Goal: Information Seeking & Learning: Learn about a topic

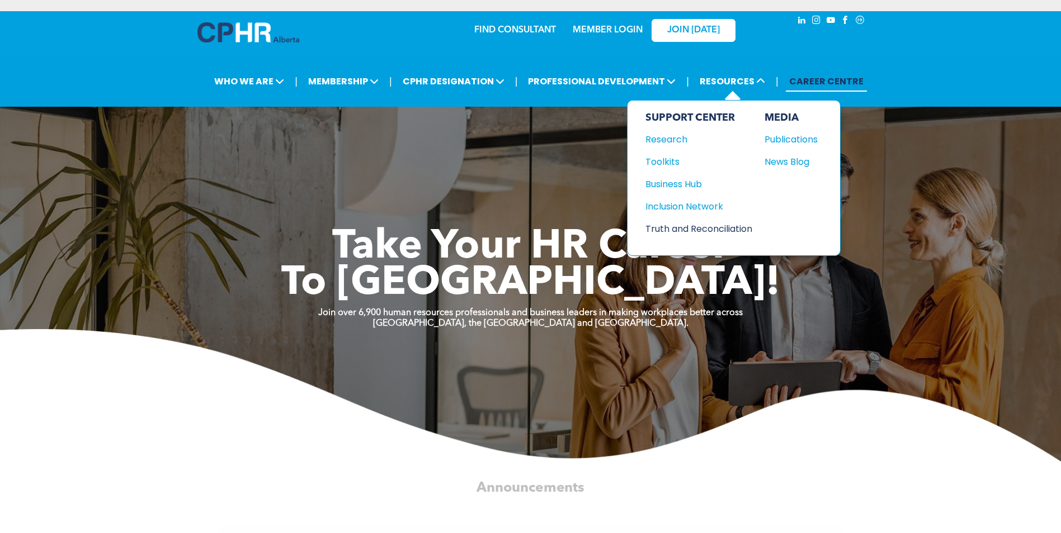
click at [705, 230] on div "Truth and Reconciliation" at bounding box center [693, 229] width 96 height 14
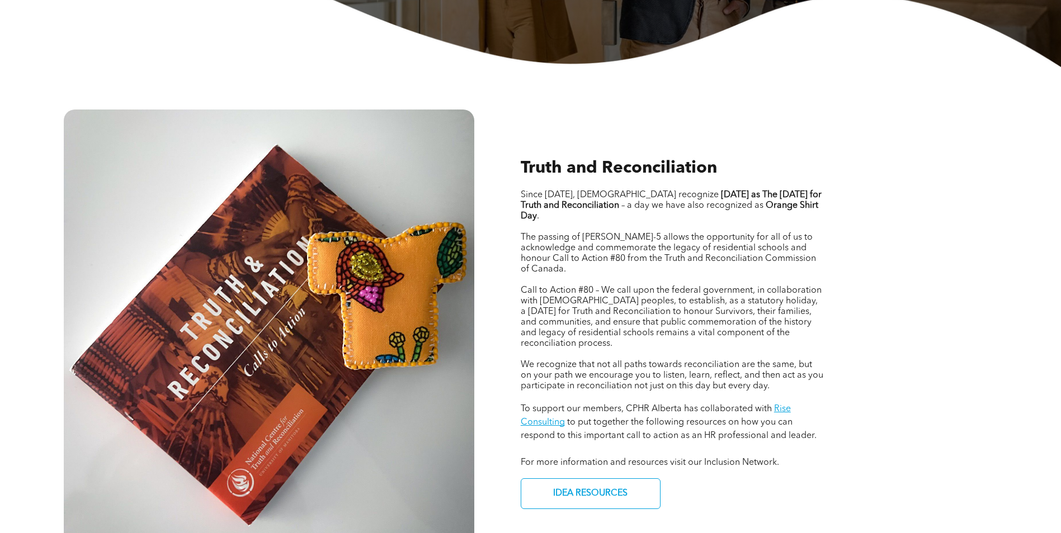
scroll to position [280, 0]
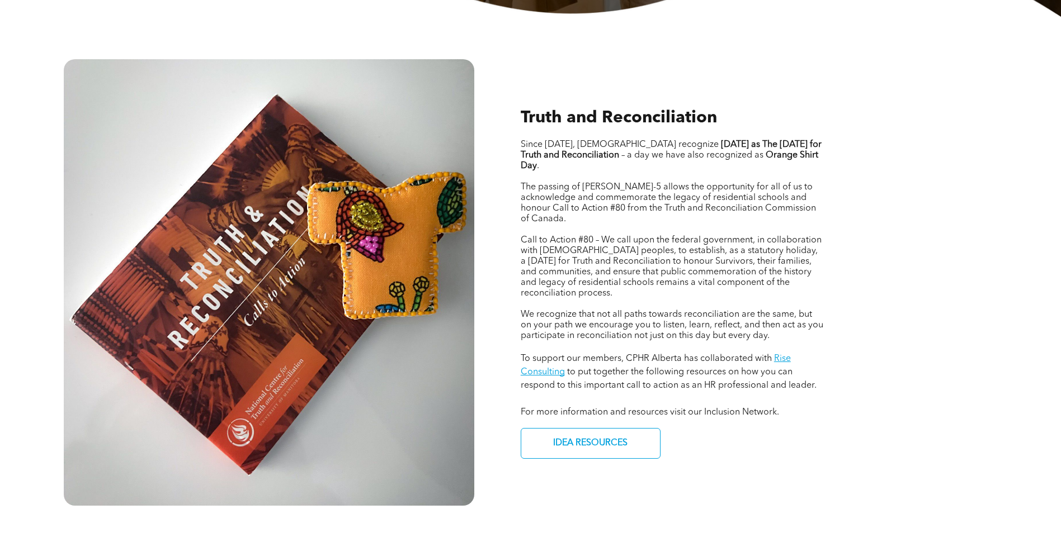
scroll to position [559, 0]
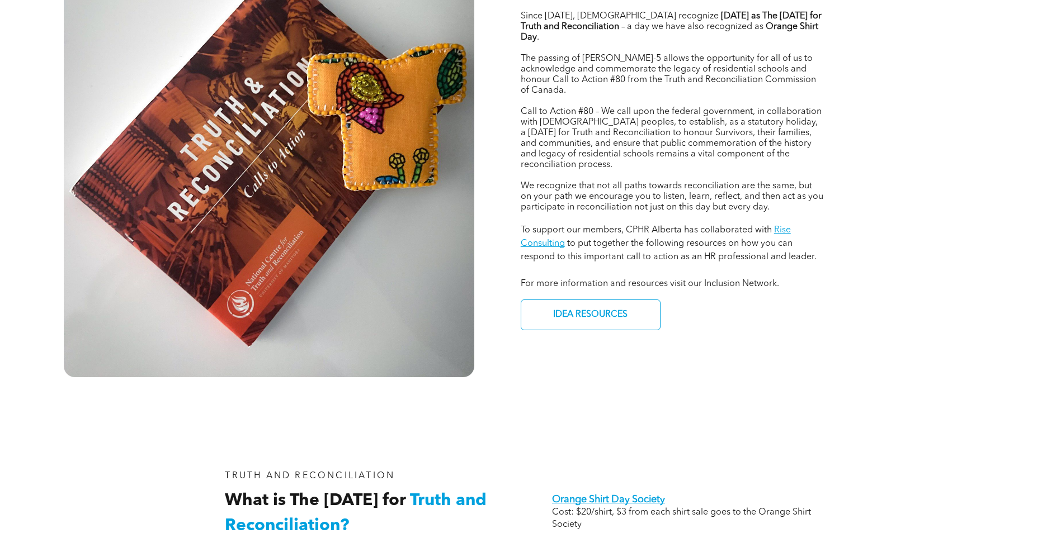
click at [748, 238] on p "To support our members, CPHR Alberta has collaborated with Rise Consulting to p…" at bounding box center [672, 244] width 304 height 40
drag, startPoint x: 744, startPoint y: 236, endPoint x: 728, endPoint y: 229, distance: 17.0
click at [743, 239] on span "to put together the following resources on how you can respond to this importan…" at bounding box center [668, 250] width 296 height 22
drag, startPoint x: 729, startPoint y: 229, endPoint x: 677, endPoint y: 242, distance: 53.6
click at [677, 242] on span "to put together the following resources on how you can respond to this importan…" at bounding box center [668, 250] width 296 height 22
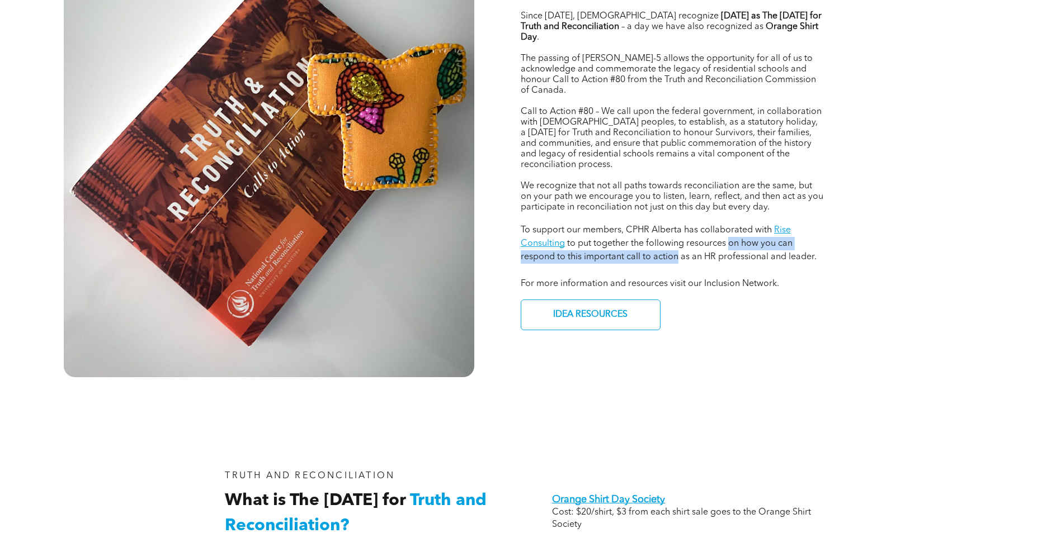
drag, startPoint x: 677, startPoint y: 242, endPoint x: 669, endPoint y: 245, distance: 8.3
copy span "on how you can respond to this important call to action"
